Goal: Find contact information: Find contact information

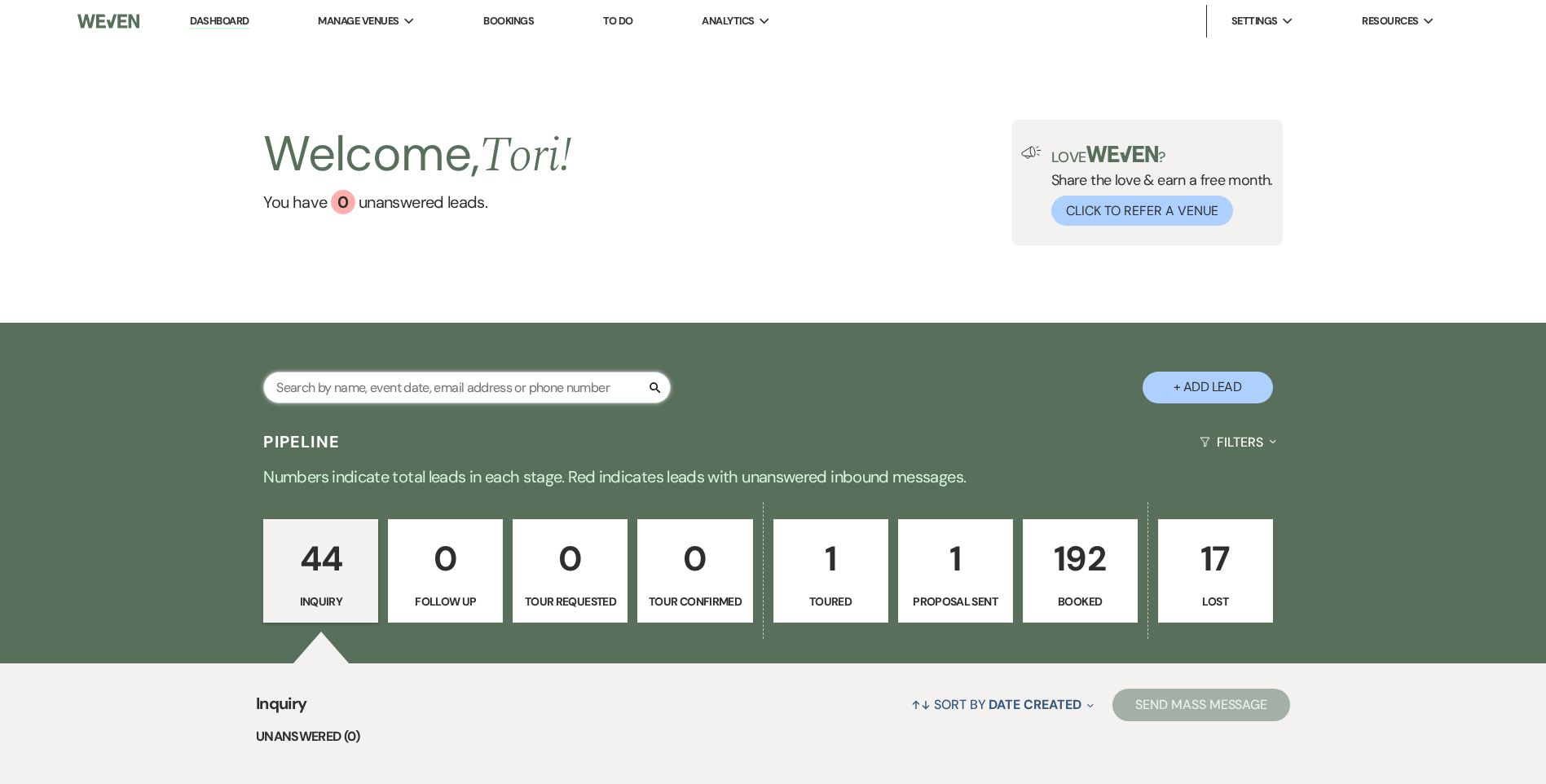
click at [534, 390] on input "text" at bounding box center [467, 388] width 407 height 32
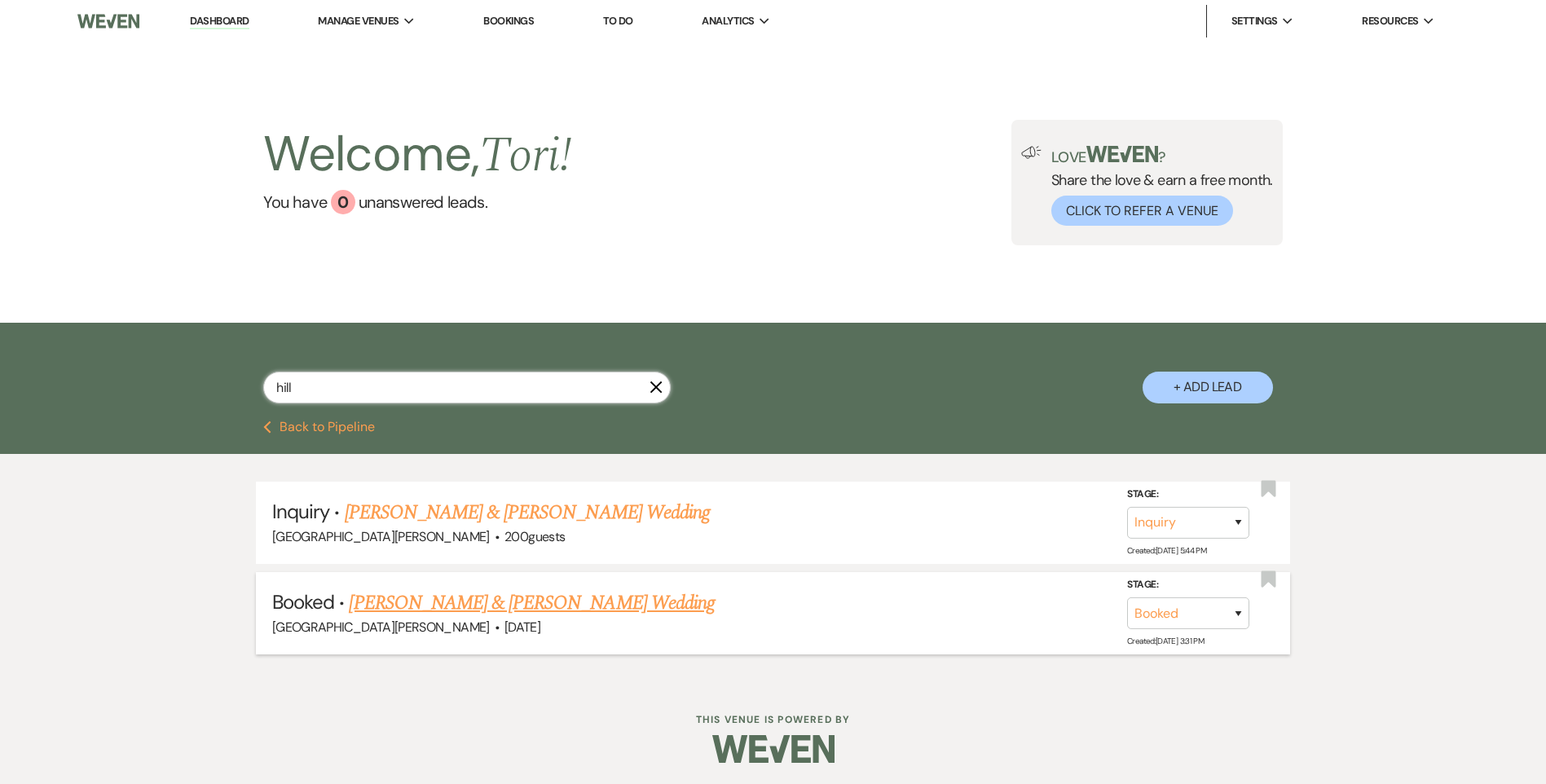
type input "hill"
click at [479, 589] on link "[PERSON_NAME] & [PERSON_NAME] Wedding" at bounding box center [532, 603] width 365 height 29
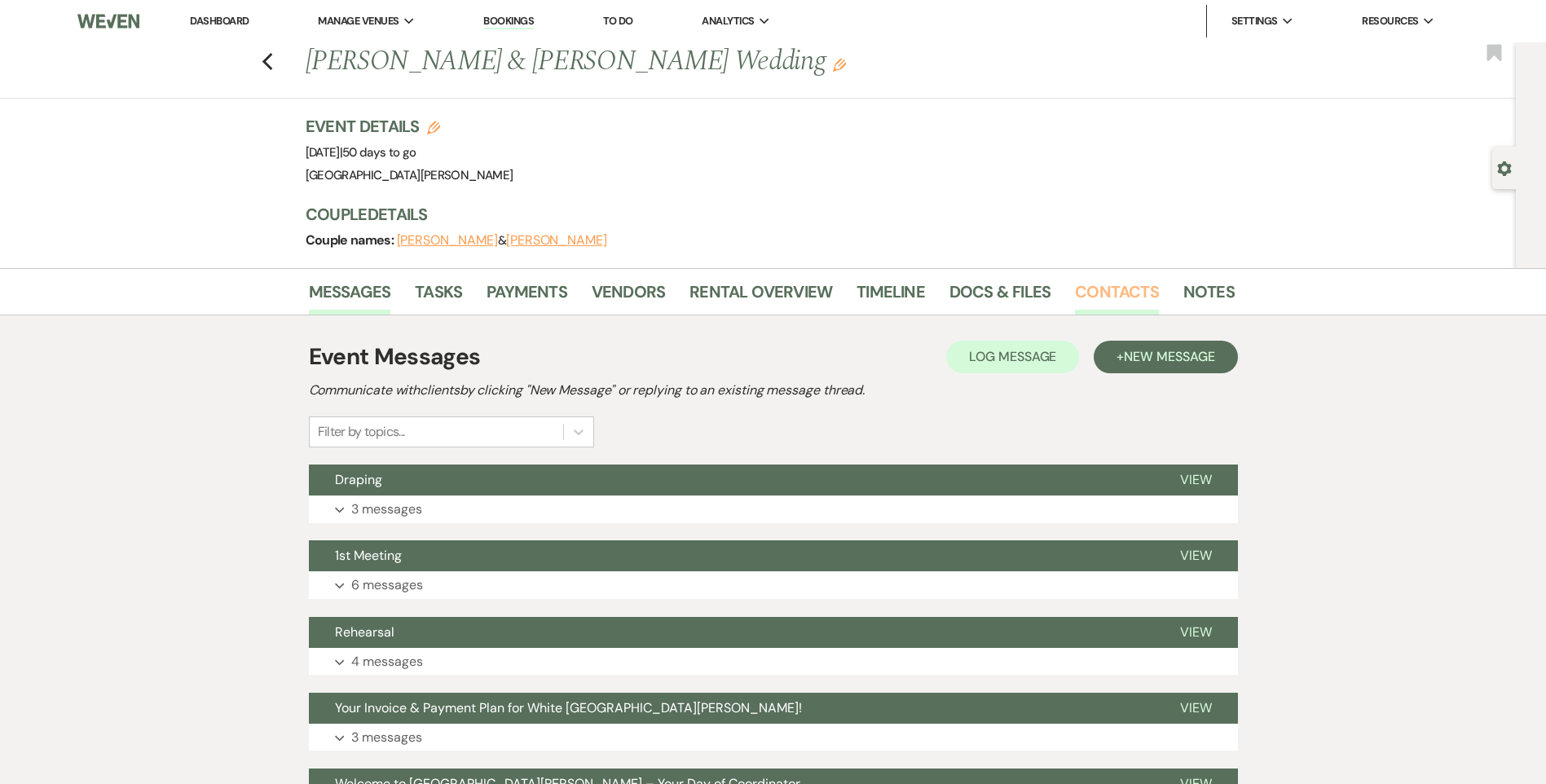
click at [1088, 292] on link "Contacts" at bounding box center [1117, 297] width 84 height 36
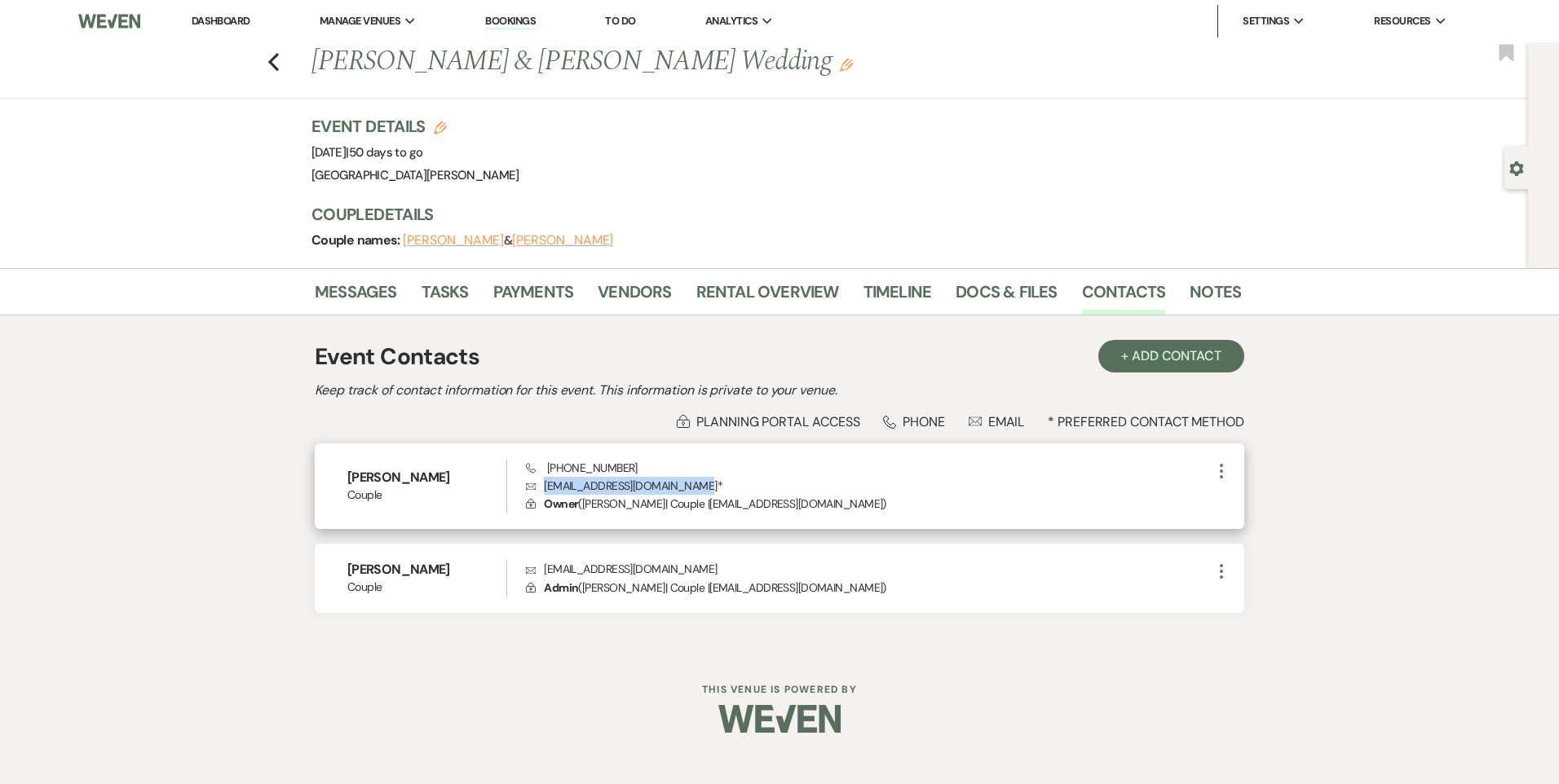
drag, startPoint x: 686, startPoint y: 489, endPoint x: 540, endPoint y: 488, distance: 146.0
click at [540, 488] on p "Envelope [PERSON_NAME][EMAIL_ADDRESS][DOMAIN_NAME] *" at bounding box center [868, 485] width 686 height 18
drag, startPoint x: 540, startPoint y: 488, endPoint x: 553, endPoint y: 488, distance: 13.0
copy p "[EMAIL_ADDRESS][DOMAIN_NAME]"
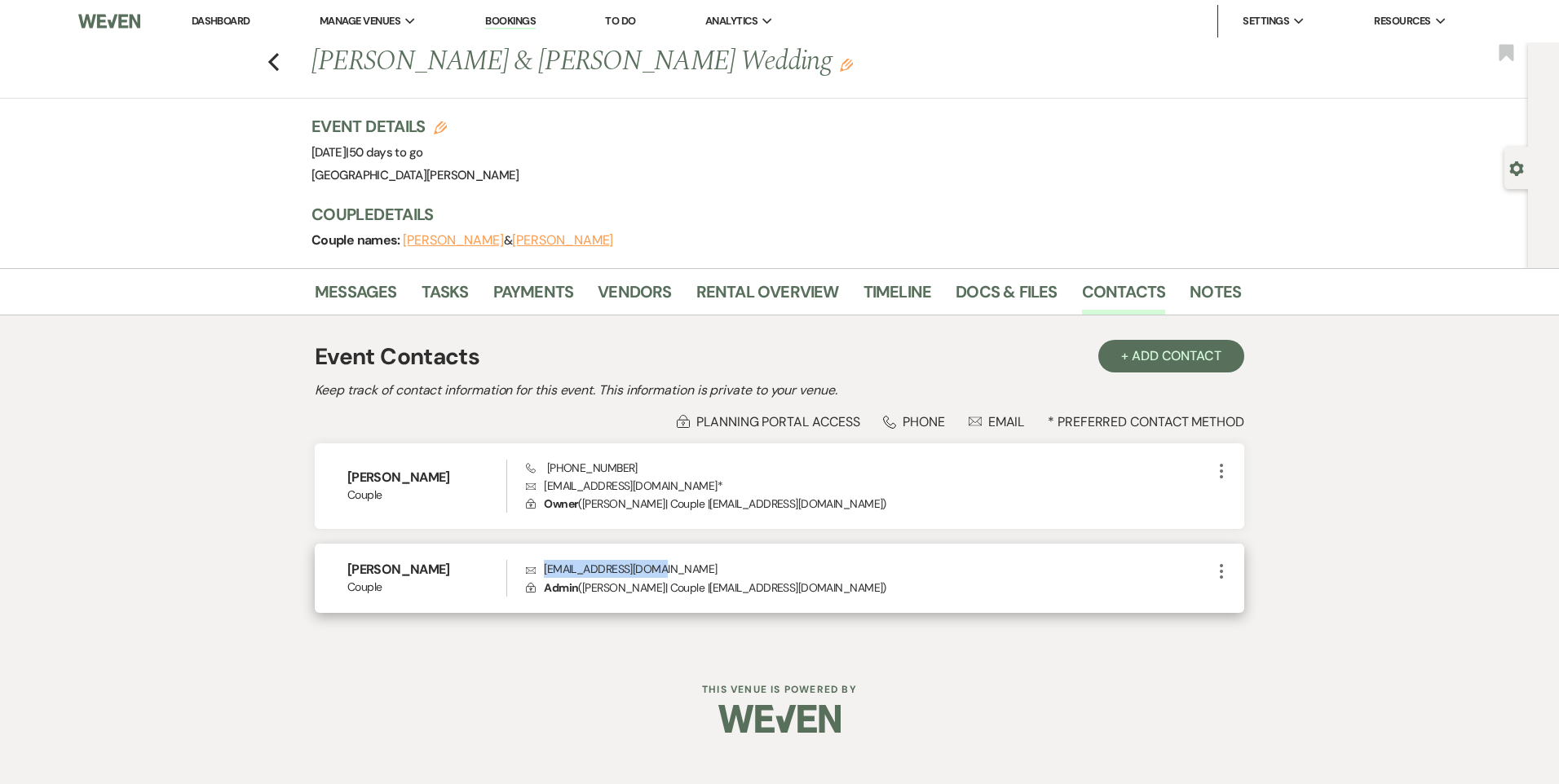
drag, startPoint x: 695, startPoint y: 566, endPoint x: 545, endPoint y: 565, distance: 150.0
click at [545, 565] on p "Envelope [EMAIL_ADDRESS][DOMAIN_NAME]" at bounding box center [868, 569] width 686 height 18
drag, startPoint x: 545, startPoint y: 565, endPoint x: 557, endPoint y: 565, distance: 12.0
copy p "[EMAIL_ADDRESS][DOMAIN_NAME]"
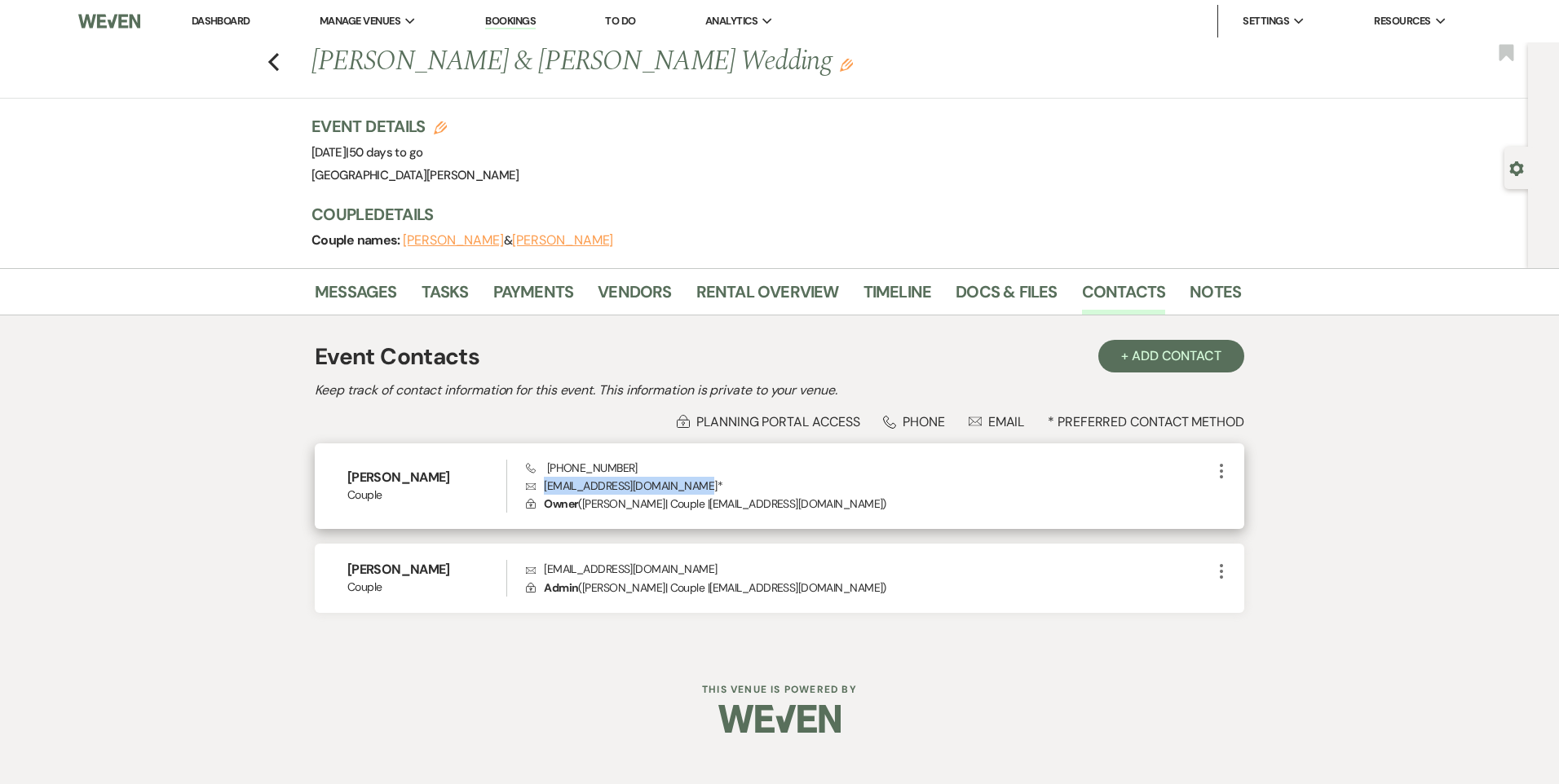
drag, startPoint x: 689, startPoint y: 486, endPoint x: 546, endPoint y: 486, distance: 143.0
click at [546, 486] on p "Envelope [PERSON_NAME][EMAIL_ADDRESS][DOMAIN_NAME] *" at bounding box center [868, 485] width 686 height 18
copy p "[EMAIL_ADDRESS][DOMAIN_NAME]"
click at [219, 18] on link "Dashboard" at bounding box center [221, 20] width 59 height 14
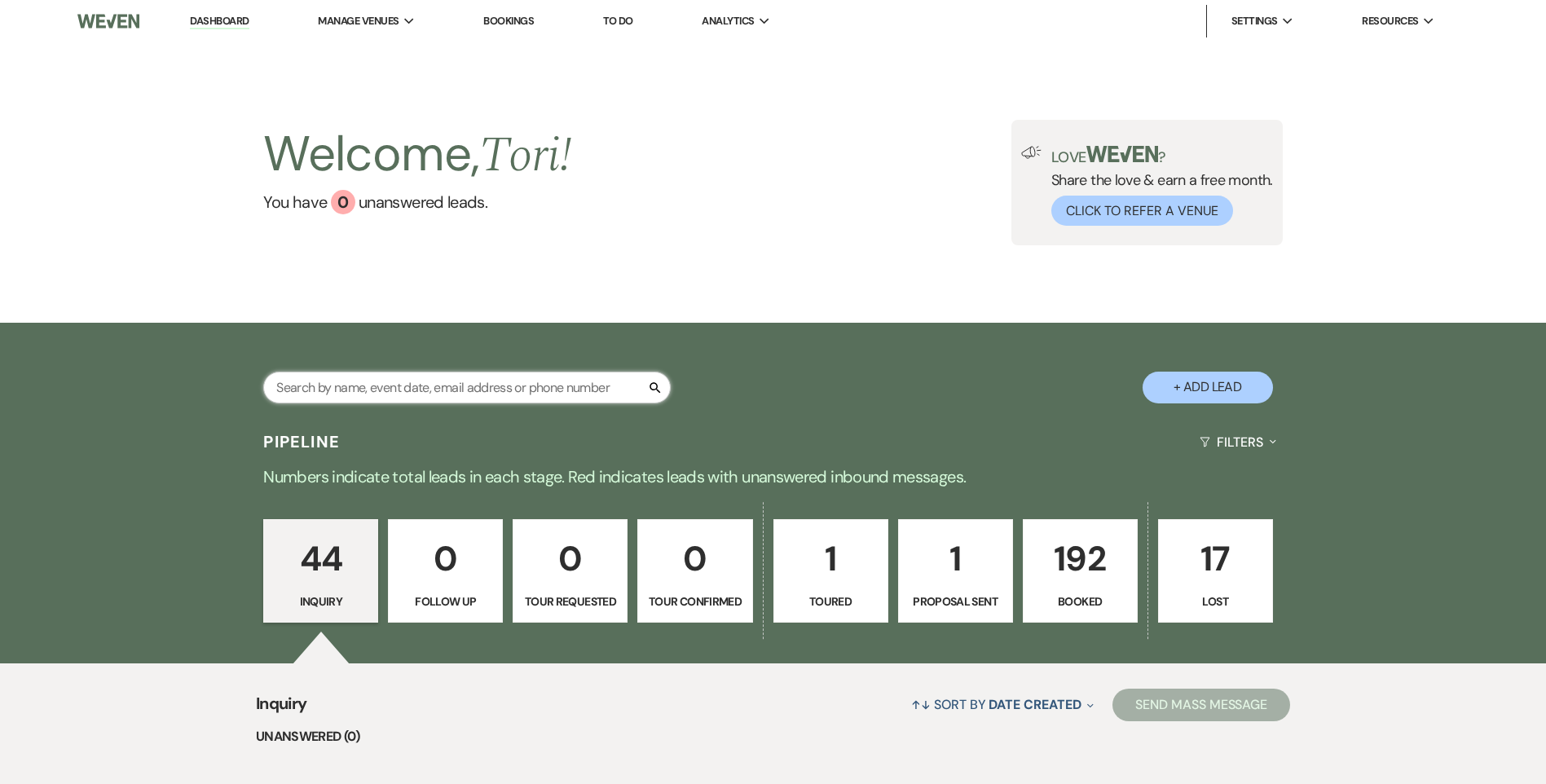
click at [406, 385] on input "text" at bounding box center [467, 388] width 407 height 32
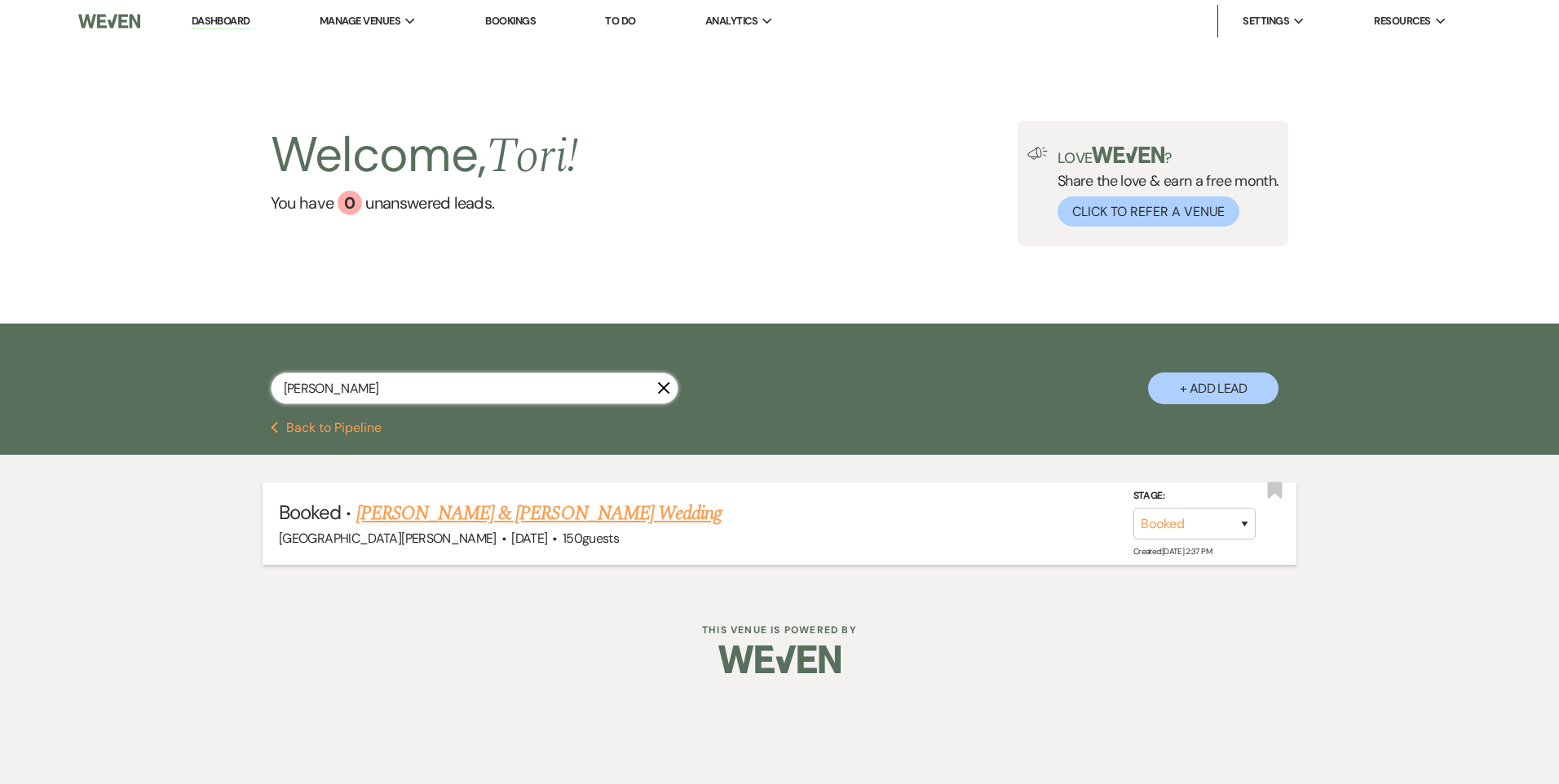
type input "[PERSON_NAME]"
click at [455, 518] on link "[PERSON_NAME] & [PERSON_NAME] Wedding" at bounding box center [540, 513] width 366 height 29
